Goal: Task Accomplishment & Management: Manage account settings

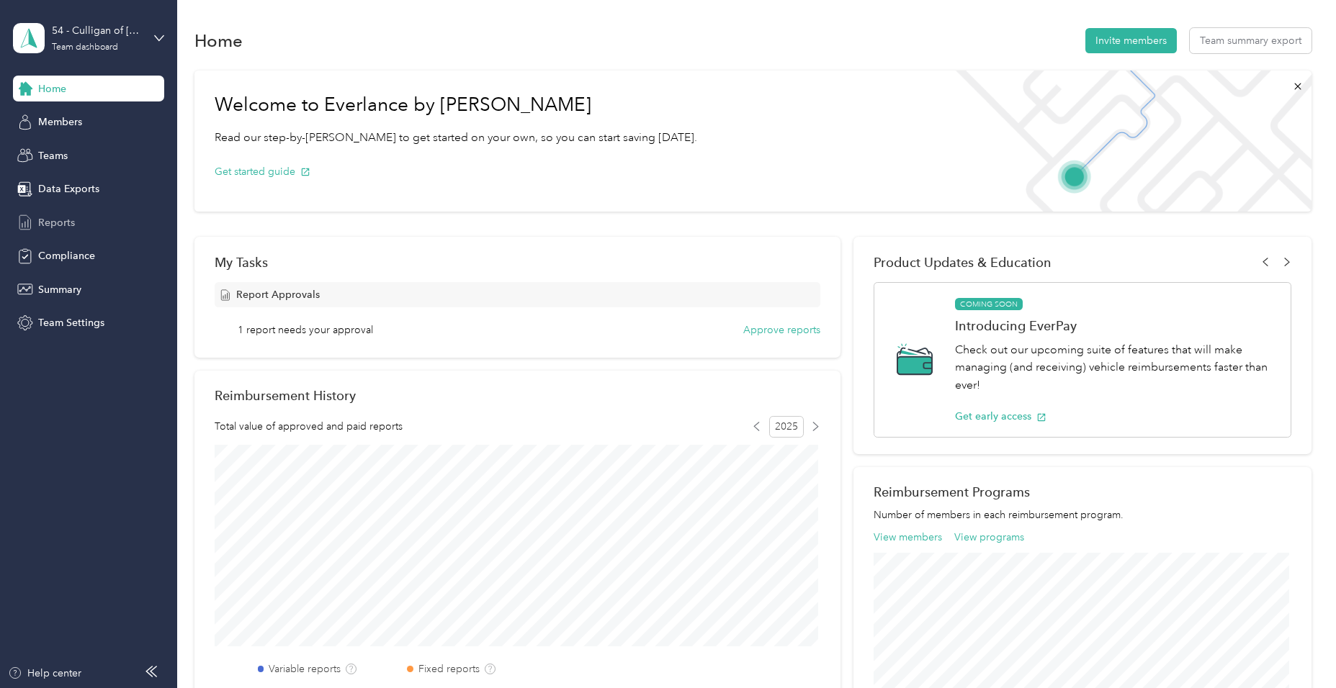
click at [45, 219] on span "Reports" at bounding box center [56, 222] width 37 height 15
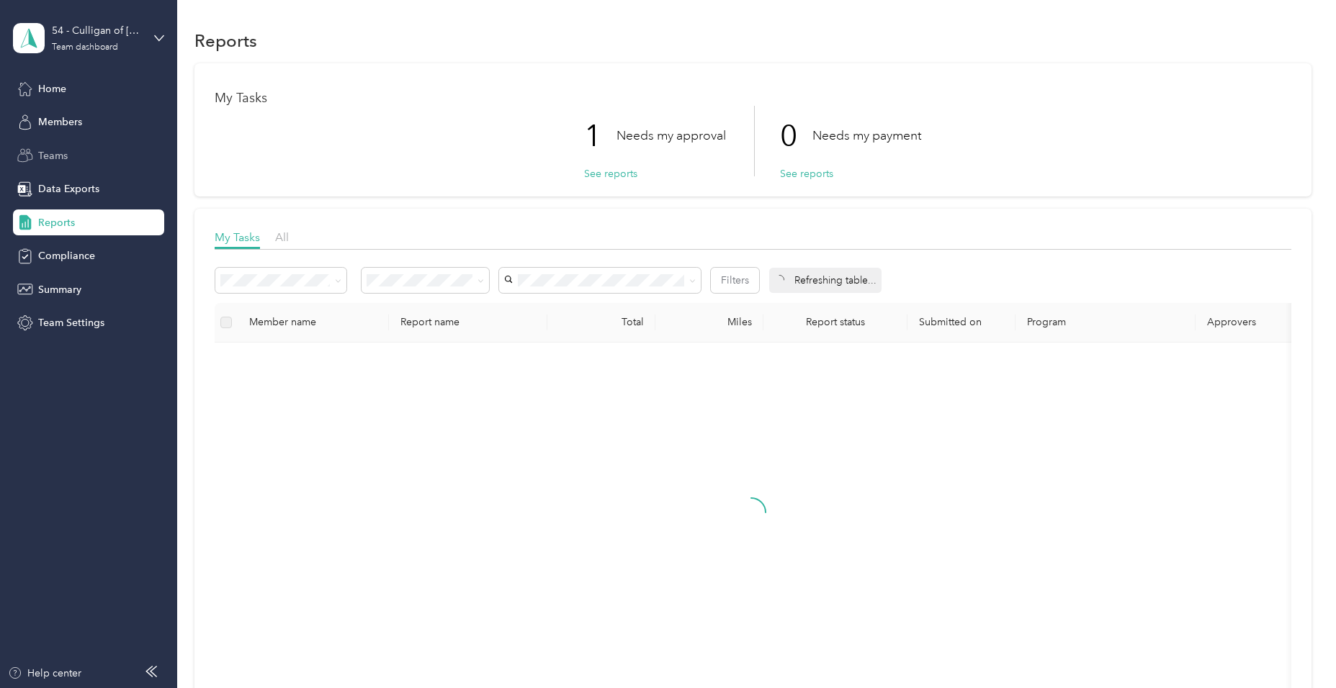
click at [44, 155] on span "Teams" at bounding box center [53, 155] width 30 height 15
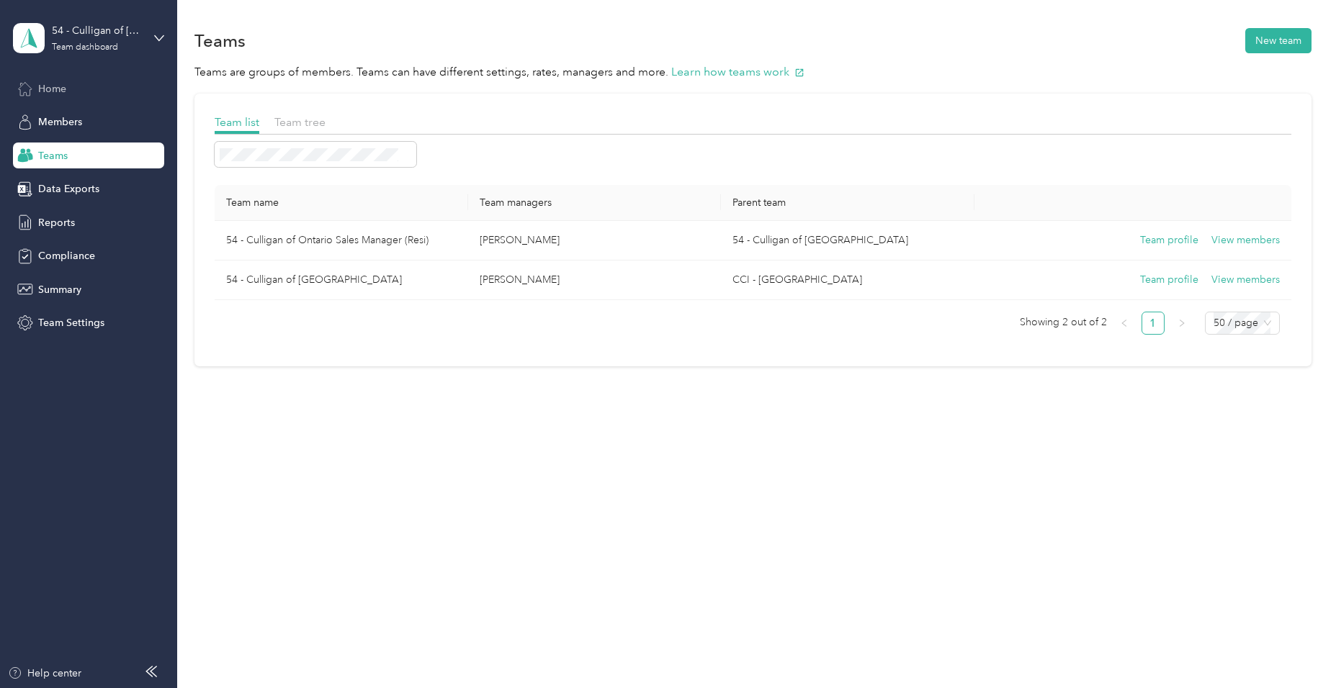
click at [58, 90] on span "Home" at bounding box center [52, 88] width 28 height 15
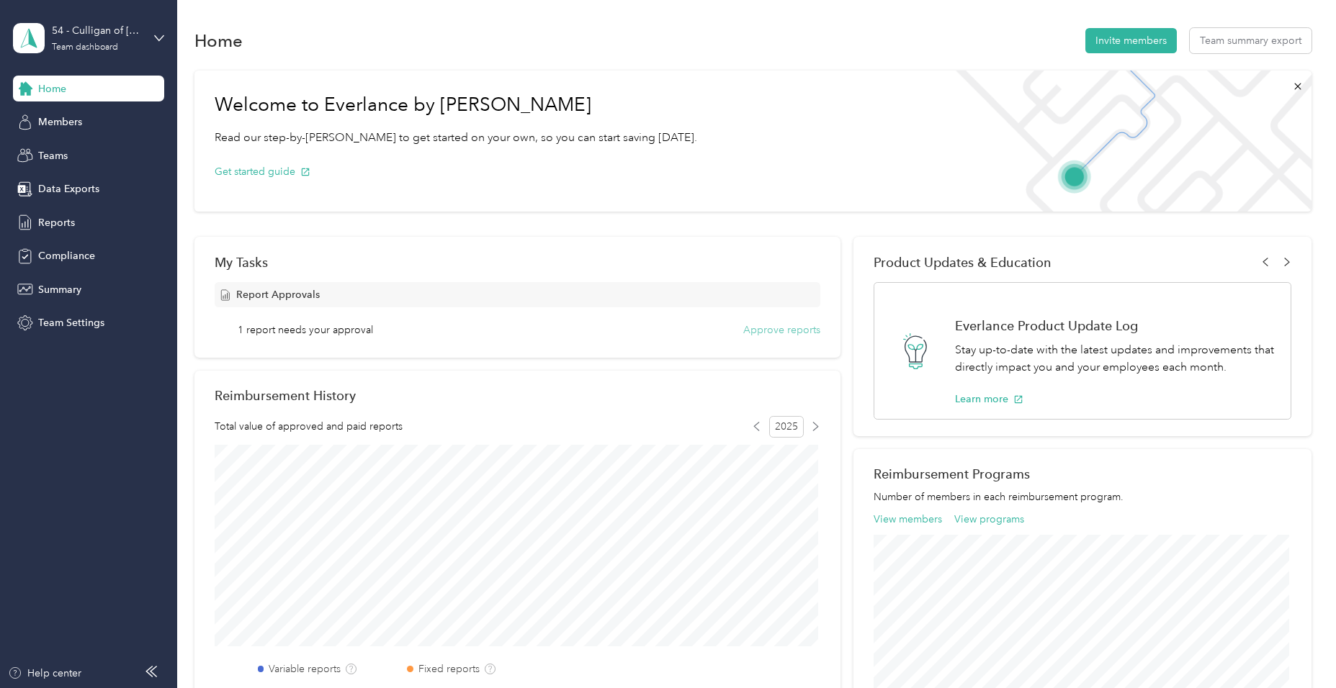
click at [791, 329] on button "Approve reports" at bounding box center [781, 330] width 77 height 15
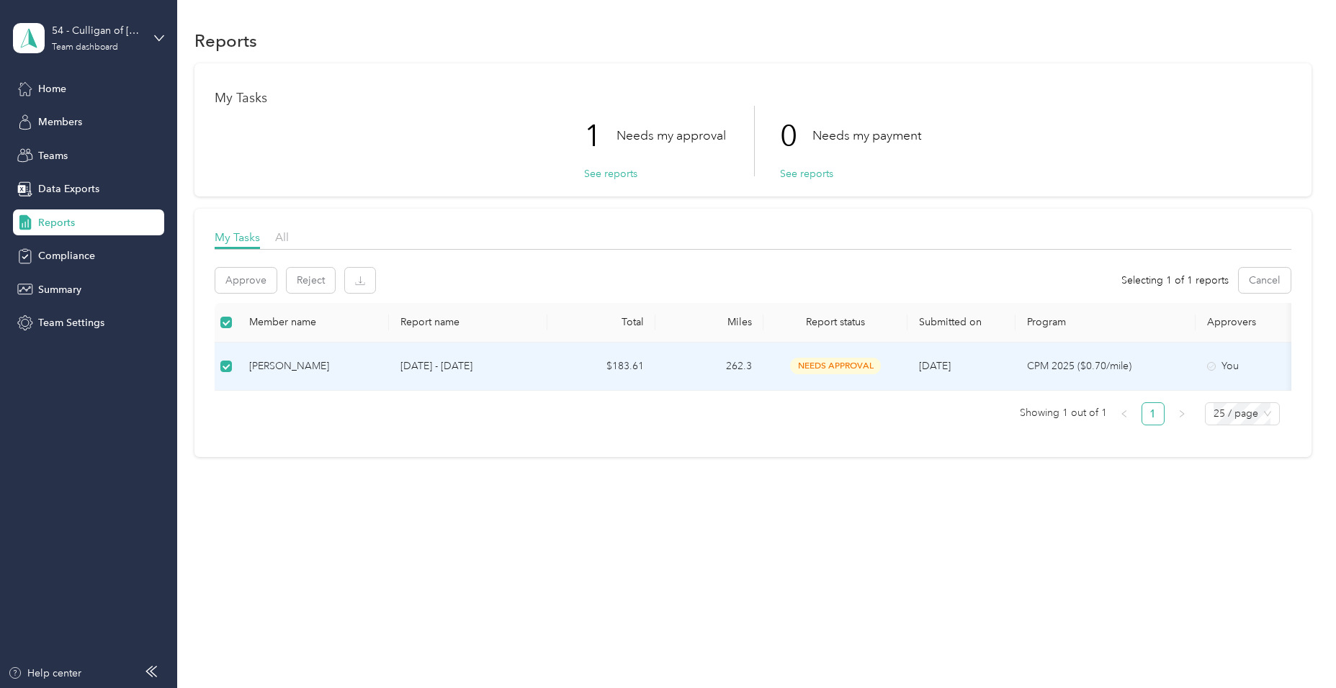
drag, startPoint x: 743, startPoint y: 363, endPoint x: 731, endPoint y: 364, distance: 12.3
drag, startPoint x: 731, startPoint y: 364, endPoint x: 449, endPoint y: 367, distance: 282.3
click at [449, 367] on p "[DATE] - [DATE]" at bounding box center [467, 367] width 135 height 16
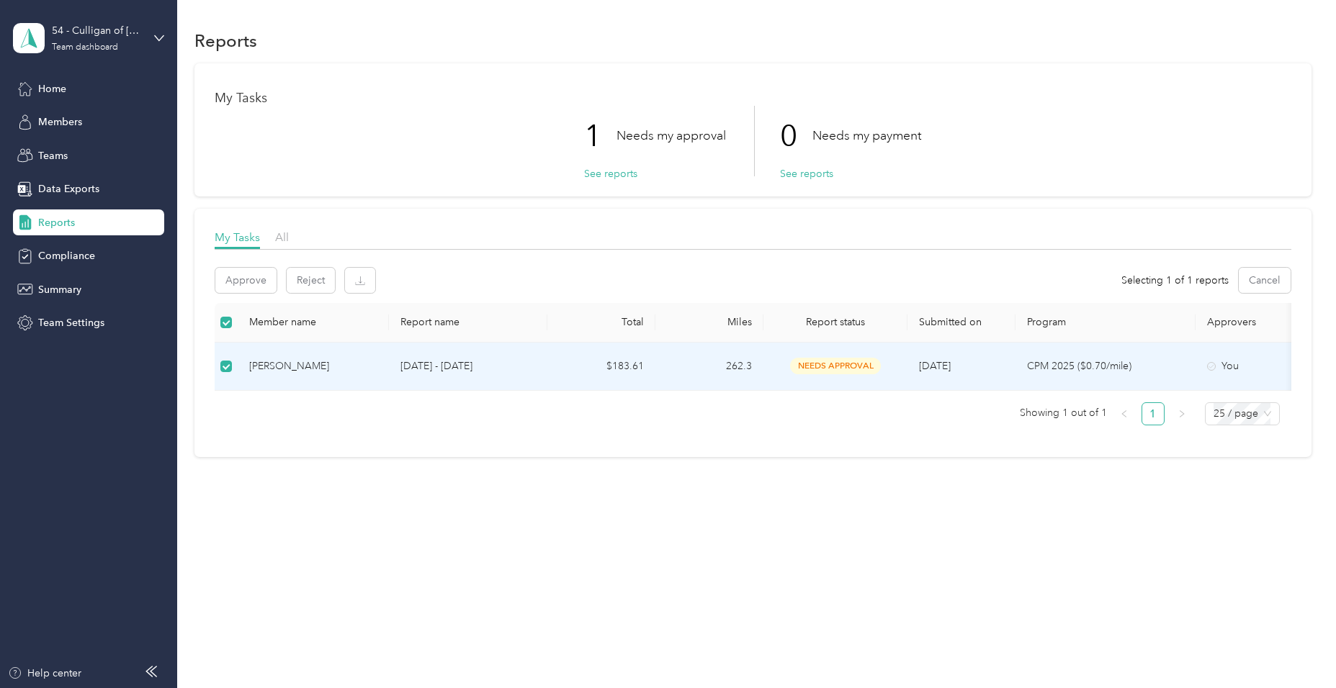
click at [1216, 362] on div "You" at bounding box center [1267, 367] width 121 height 16
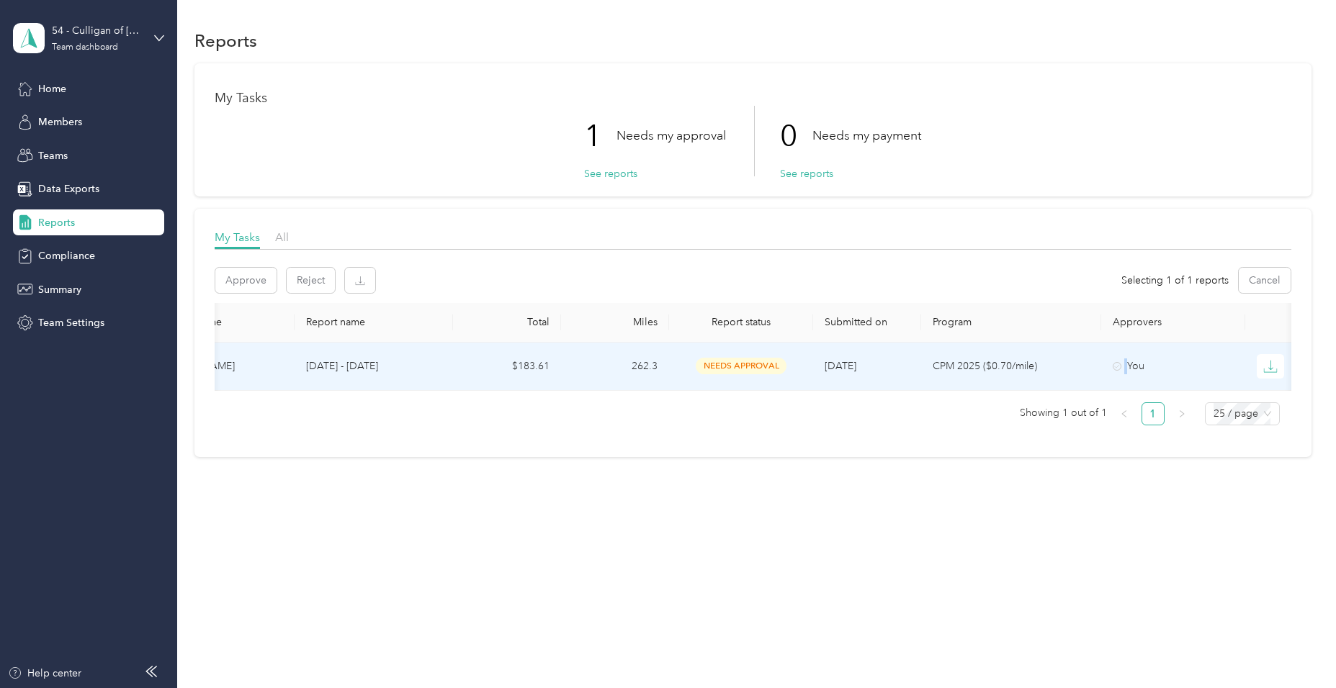
scroll to position [0, 113]
click at [1250, 367] on icon "button" at bounding box center [1251, 366] width 14 height 14
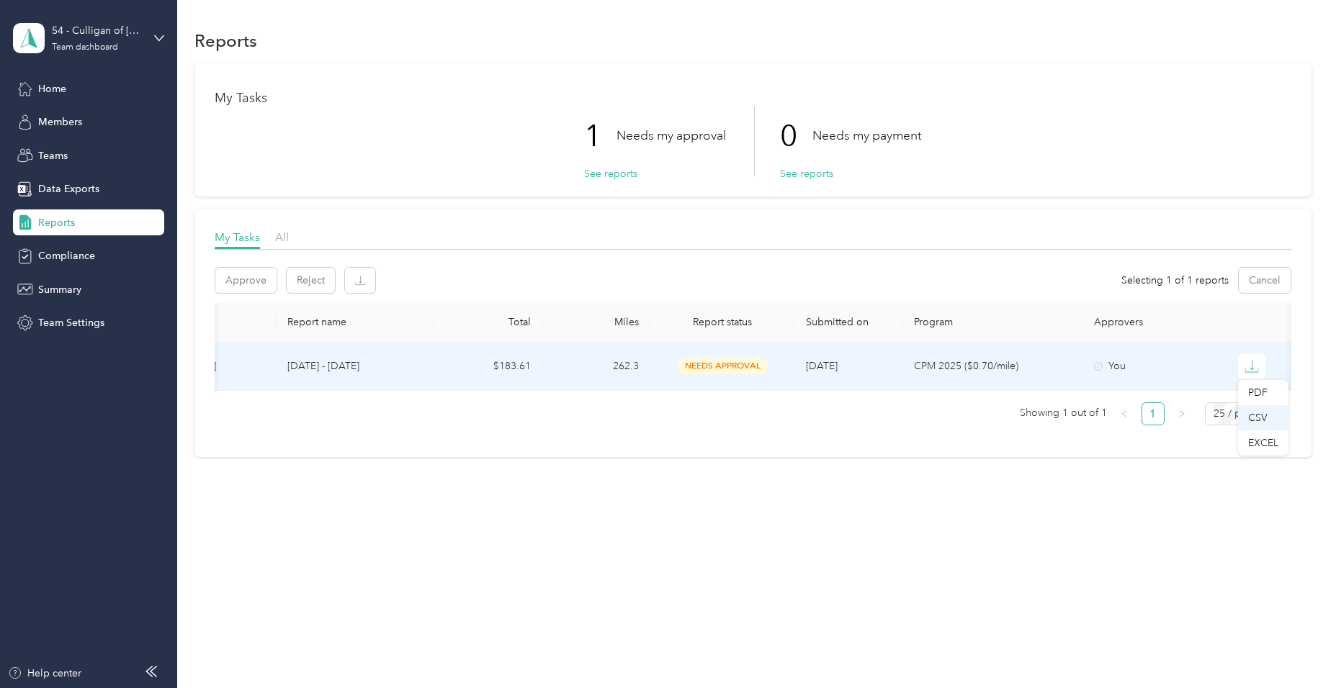
click at [1255, 414] on div "CSV" at bounding box center [1263, 417] width 30 height 15
click at [1184, 40] on p "Success! Check your inbox for the report in the file 15AF34C58-0006.csv!" at bounding box center [1195, 46] width 184 height 53
drag, startPoint x: 1184, startPoint y: 40, endPoint x: 1121, endPoint y: 63, distance: 66.8
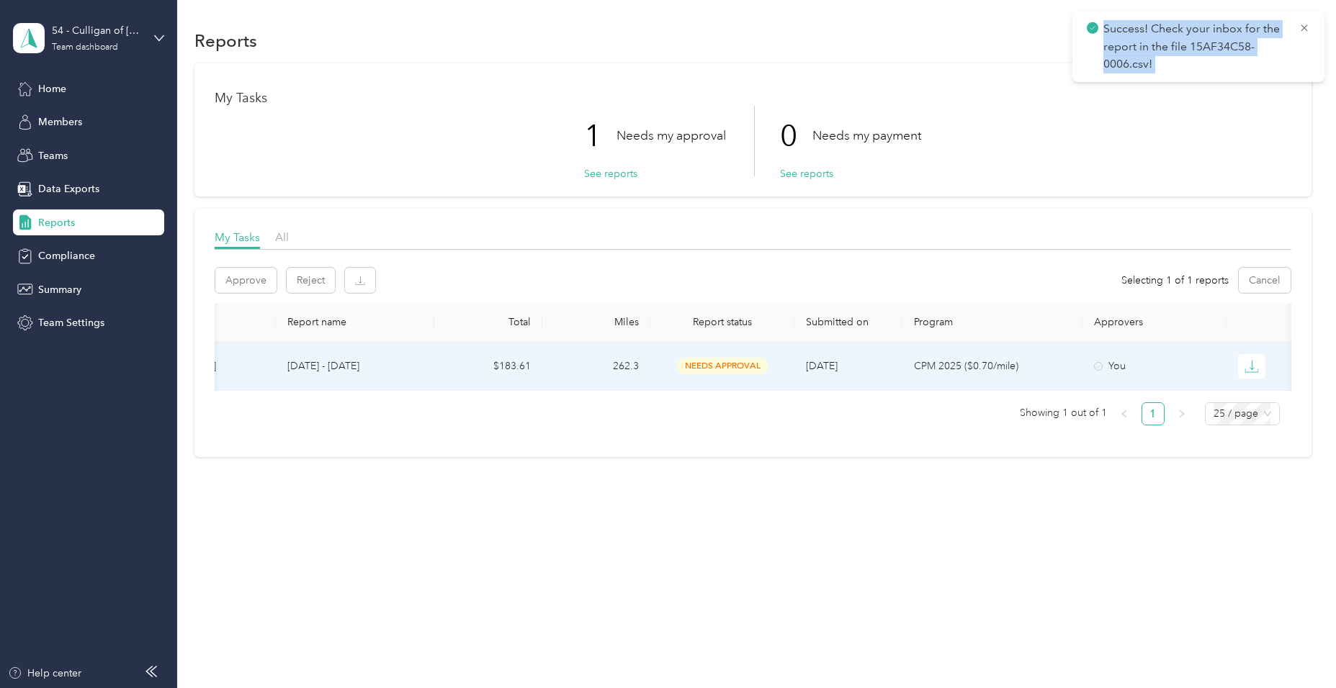
click at [1121, 63] on p "Success! Check your inbox for the report in the file 15AF34C58-0006.csv!" at bounding box center [1195, 46] width 184 height 53
click at [1121, 63] on div "My Tasks 1 Needs my approval See reports 0 Needs my payment See reports" at bounding box center [752, 129] width 1116 height 133
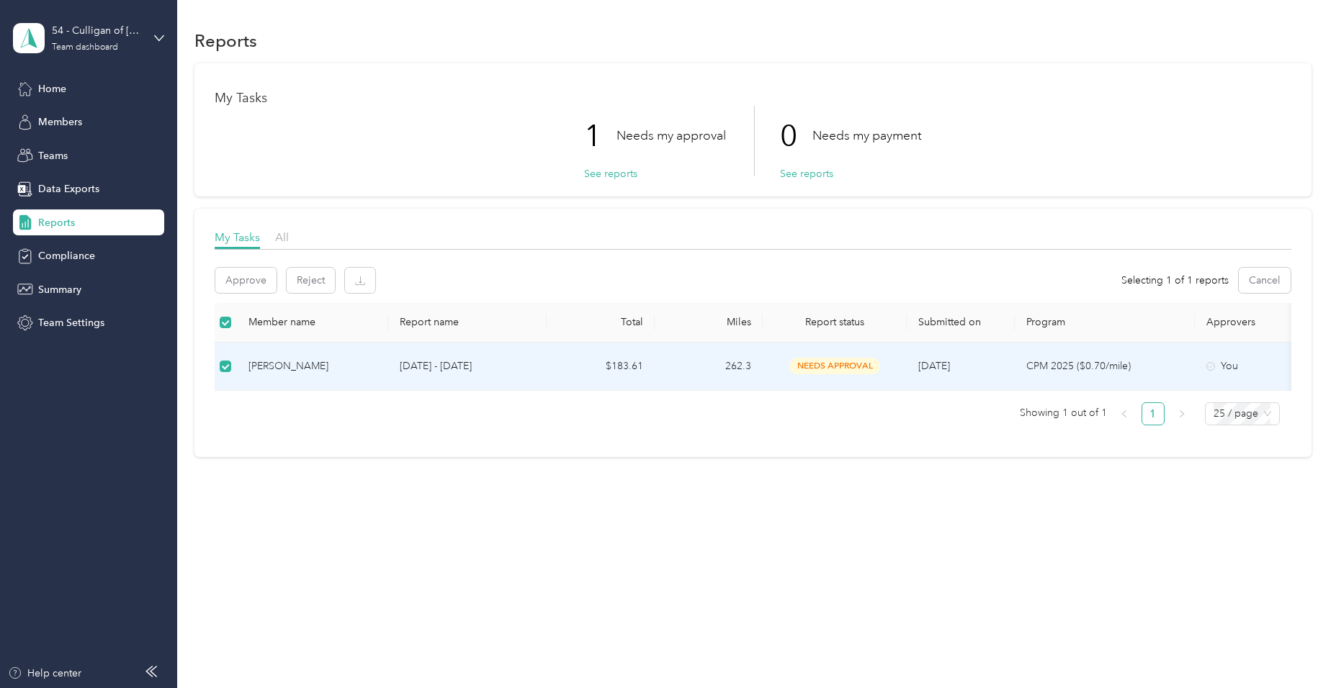
scroll to position [0, 0]
click at [360, 284] on icon "button" at bounding box center [360, 281] width 10 height 10
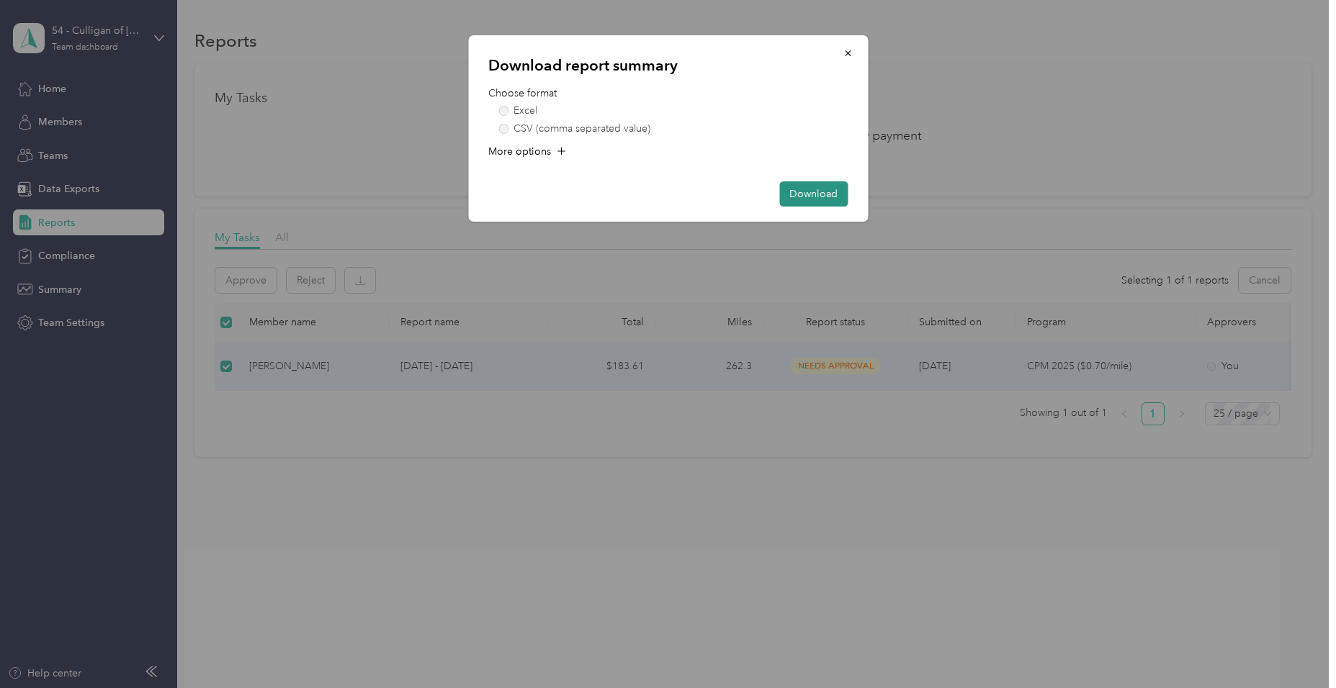
click at [797, 192] on button "Download" at bounding box center [813, 193] width 68 height 25
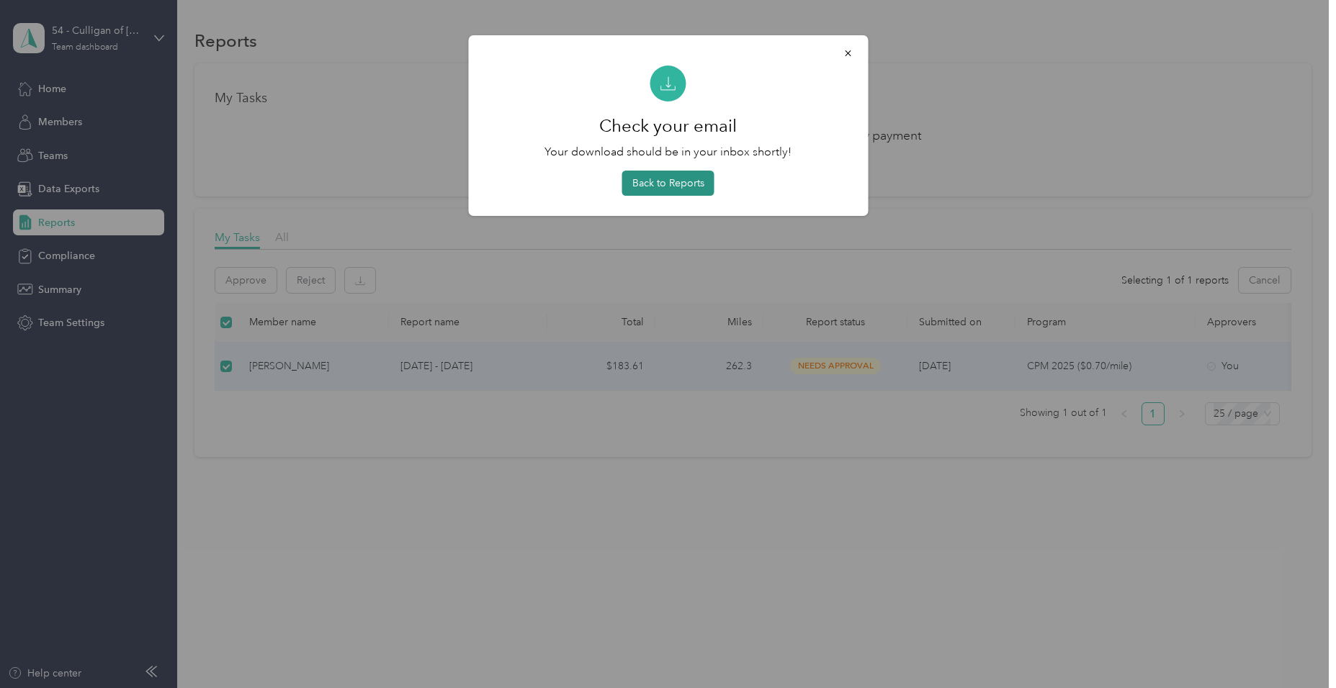
click at [660, 177] on button "Back to Reports" at bounding box center [668, 183] width 92 height 25
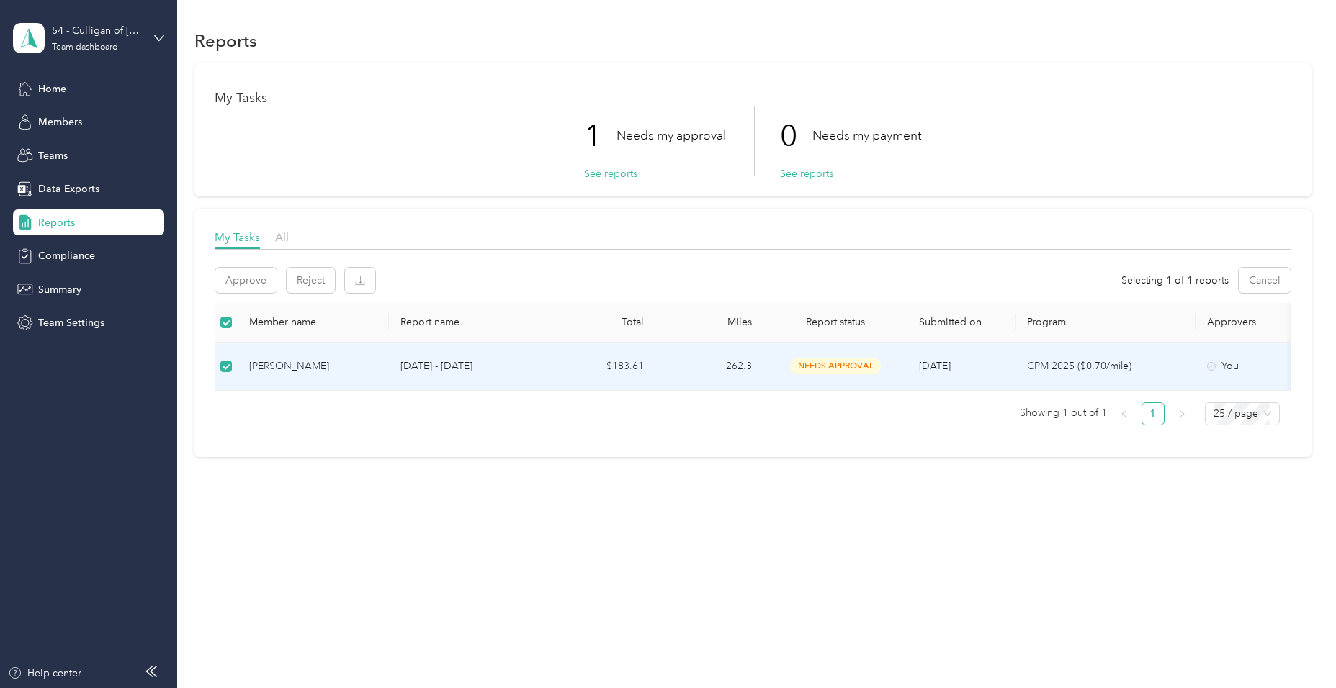
click at [432, 367] on p "[DATE] - [DATE]" at bounding box center [467, 367] width 135 height 16
click at [282, 367] on div "[PERSON_NAME]" at bounding box center [313, 367] width 128 height 16
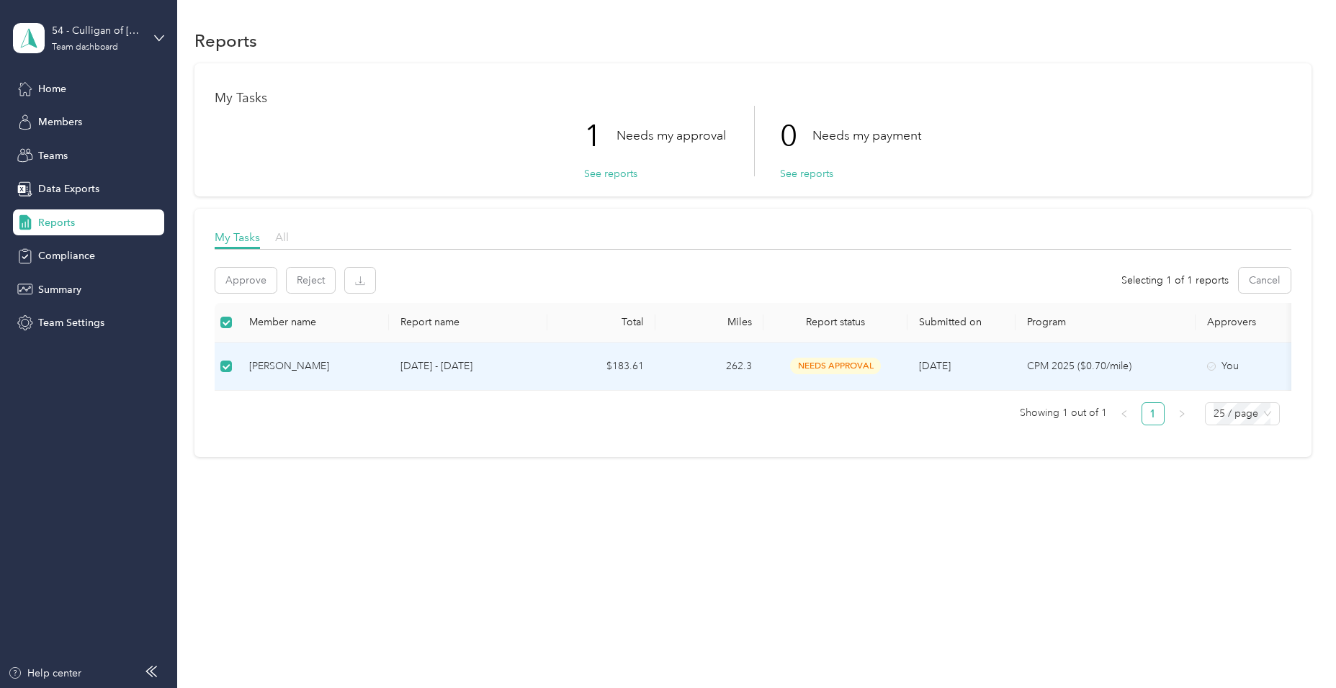
click at [279, 239] on span "All" at bounding box center [282, 237] width 14 height 14
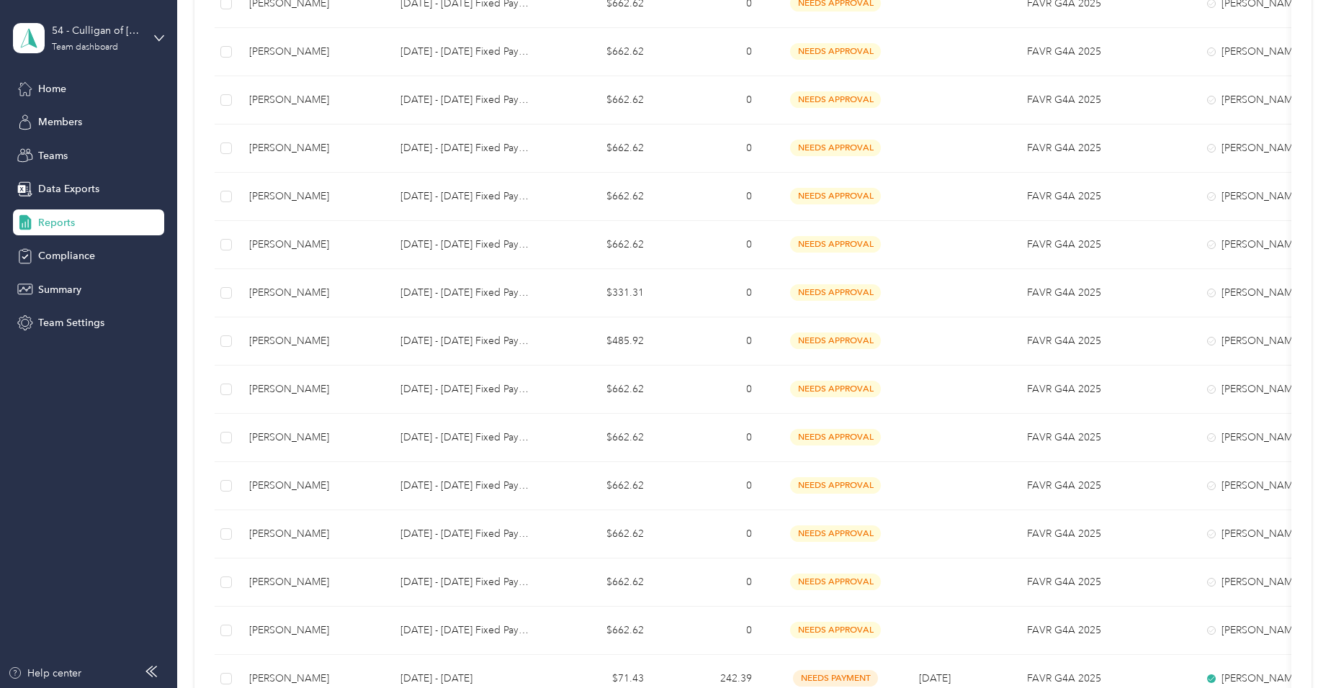
scroll to position [593, 0]
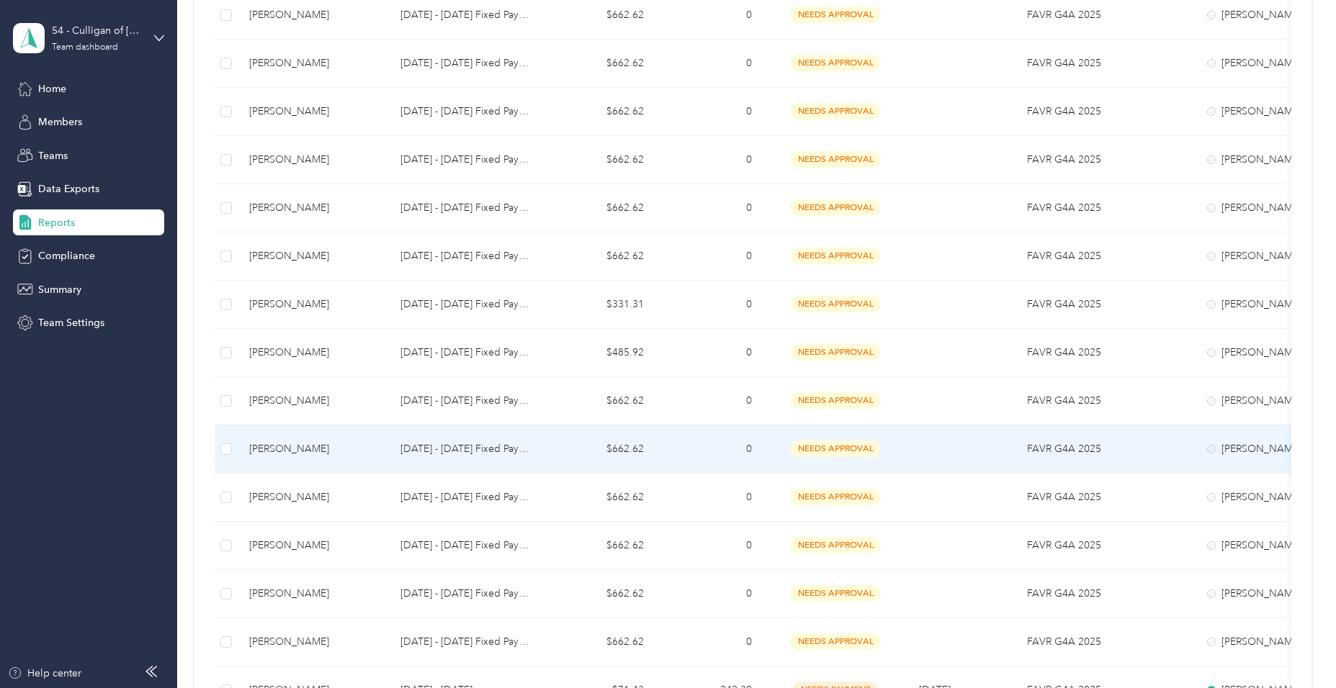
click at [271, 449] on div "[PERSON_NAME]" at bounding box center [313, 449] width 128 height 16
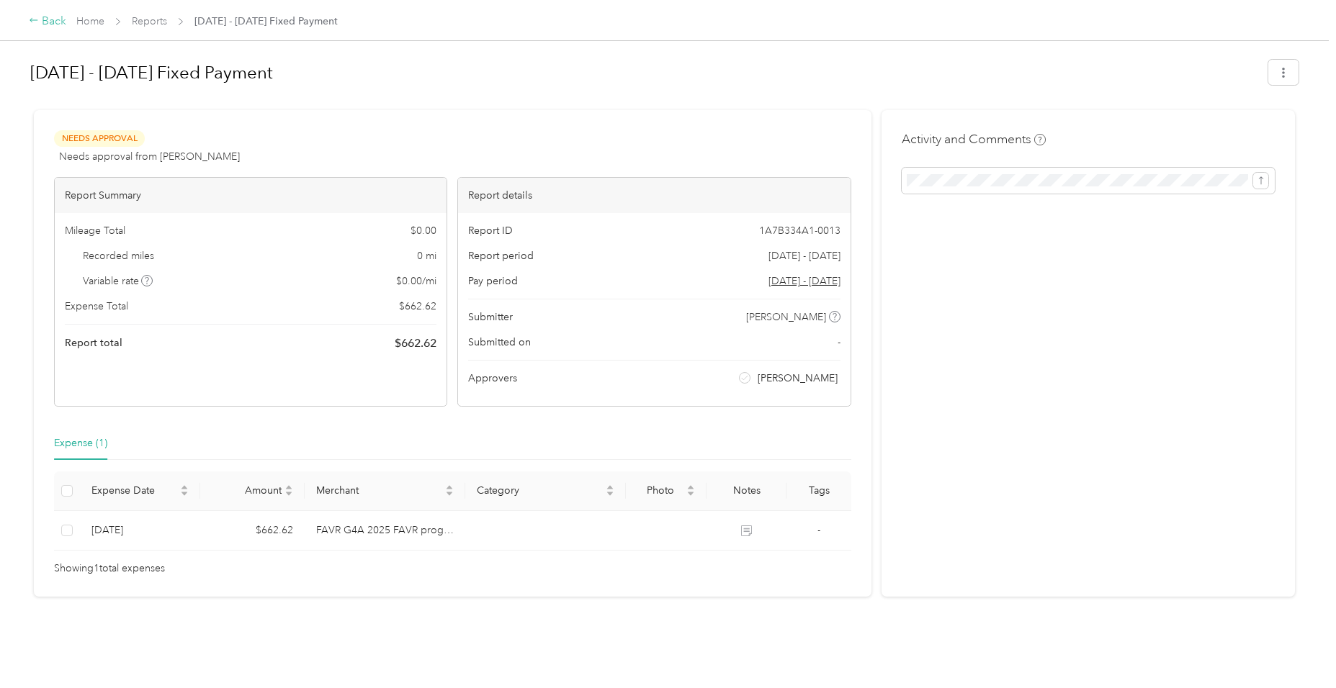
click at [33, 17] on icon at bounding box center [34, 20] width 10 height 10
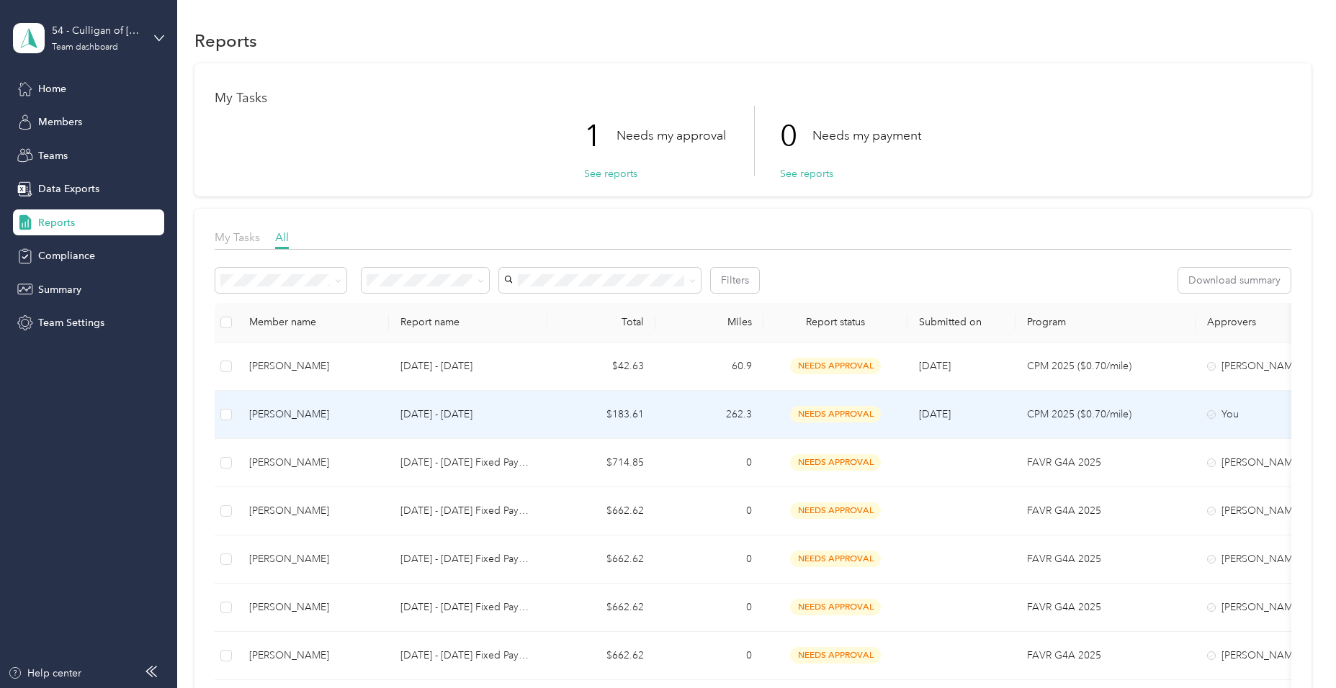
click at [462, 416] on p "[DATE] - [DATE]" at bounding box center [467, 415] width 135 height 16
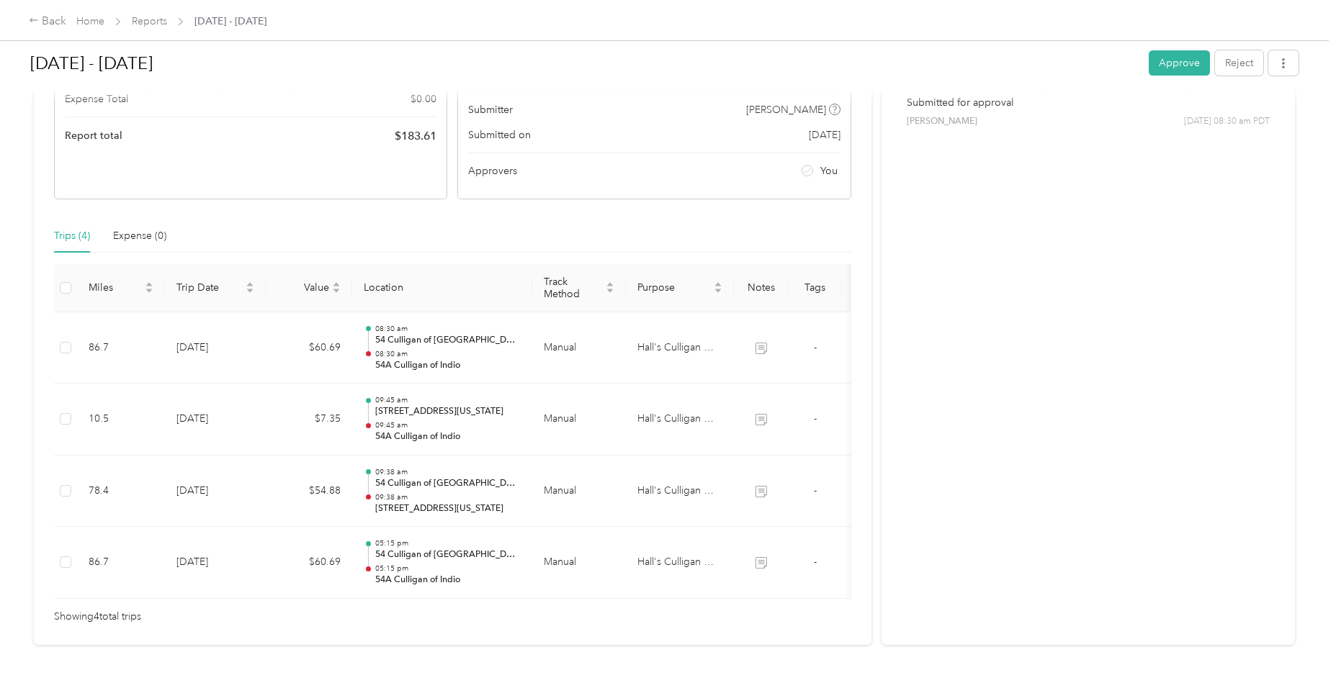
scroll to position [208, 0]
click at [1170, 62] on button "Approve" at bounding box center [1179, 62] width 61 height 25
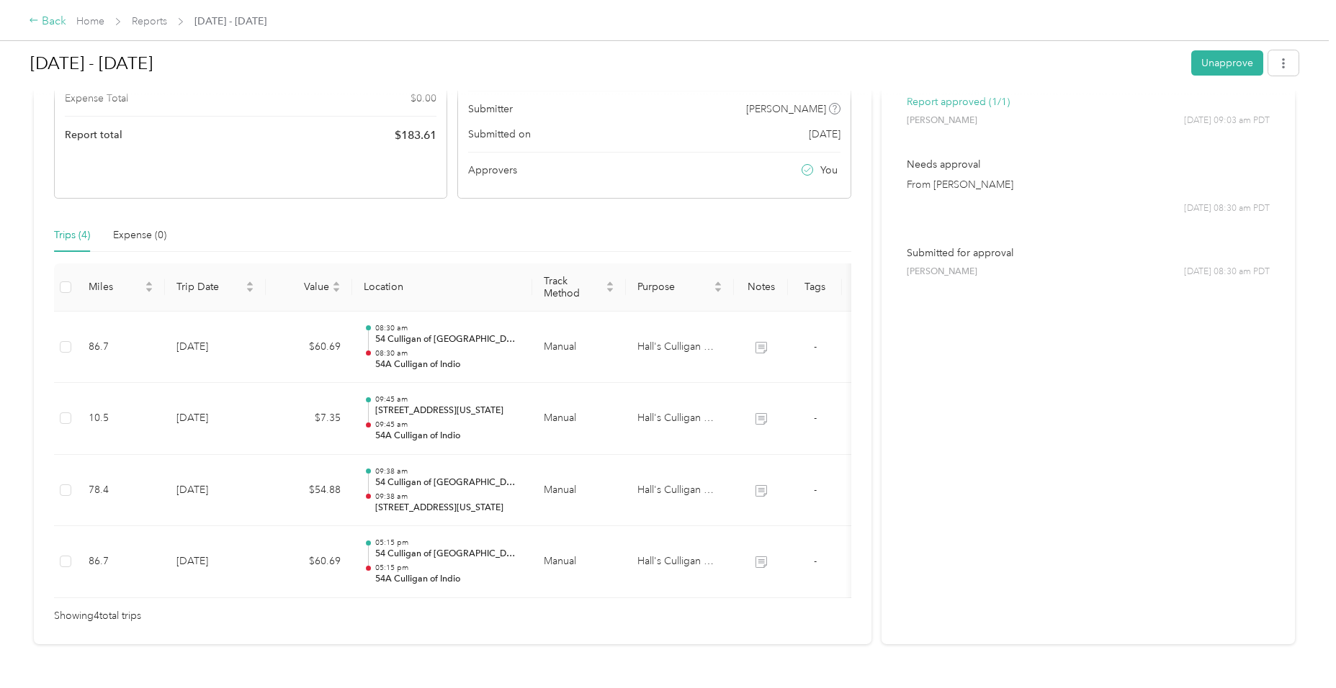
click at [43, 19] on div "Back" at bounding box center [47, 21] width 37 height 17
